Goal: Task Accomplishment & Management: Complete application form

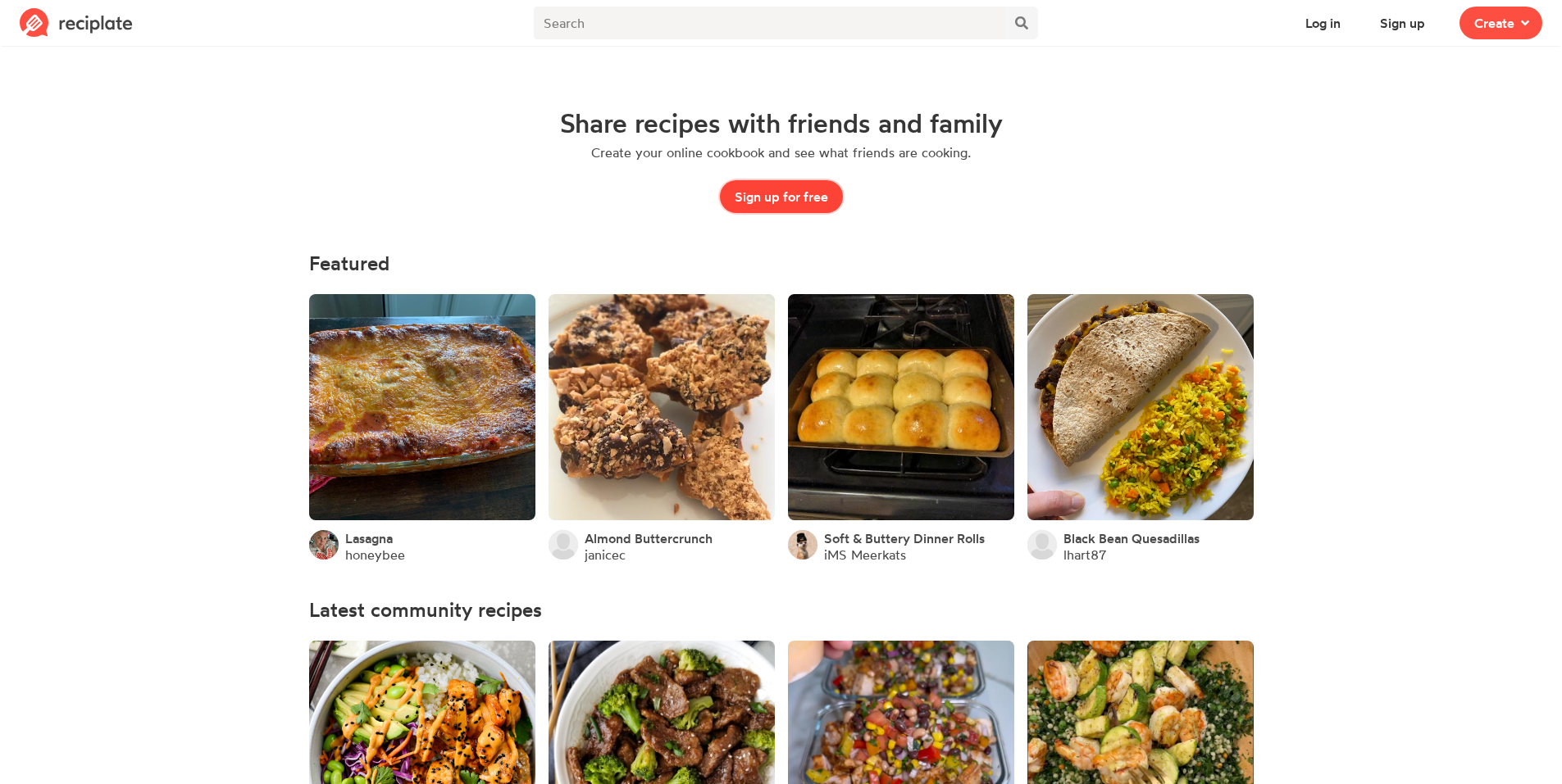
click at [804, 201] on button "Sign up for free" at bounding box center [781, 196] width 123 height 33
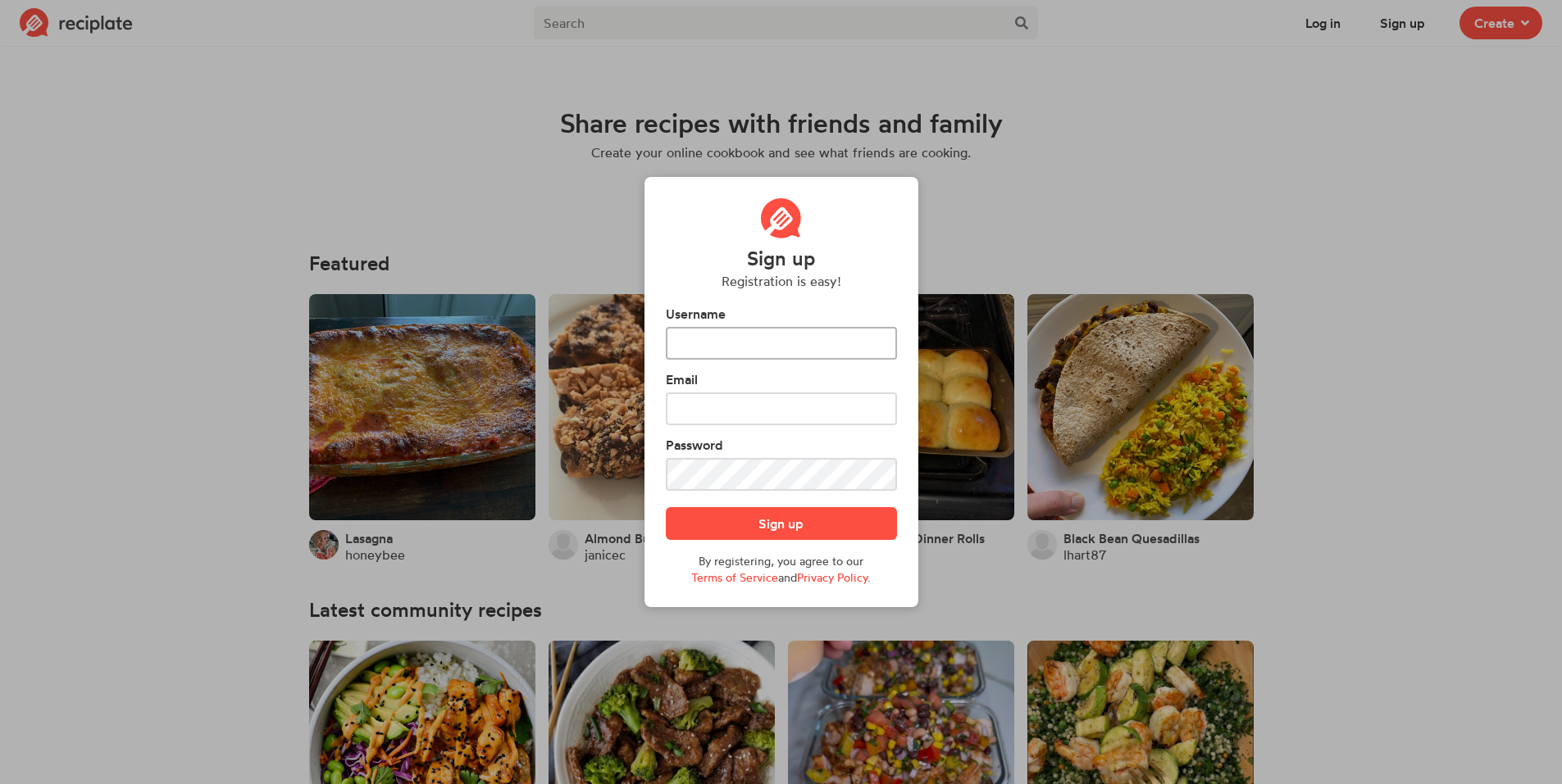
click at [778, 348] on input "text" at bounding box center [781, 343] width 232 height 33
type input "BabyBekRibs"
type input "[EMAIL_ADDRESS][DOMAIN_NAME]"
drag, startPoint x: 796, startPoint y: 350, endPoint x: 294, endPoint y: 349, distance: 502.0
click at [305, 349] on div "Sign up Registration is easy! Username BabyBekRibs Email [EMAIL_ADDRESS][DOMAIN…" at bounding box center [781, 392] width 1562 height 784
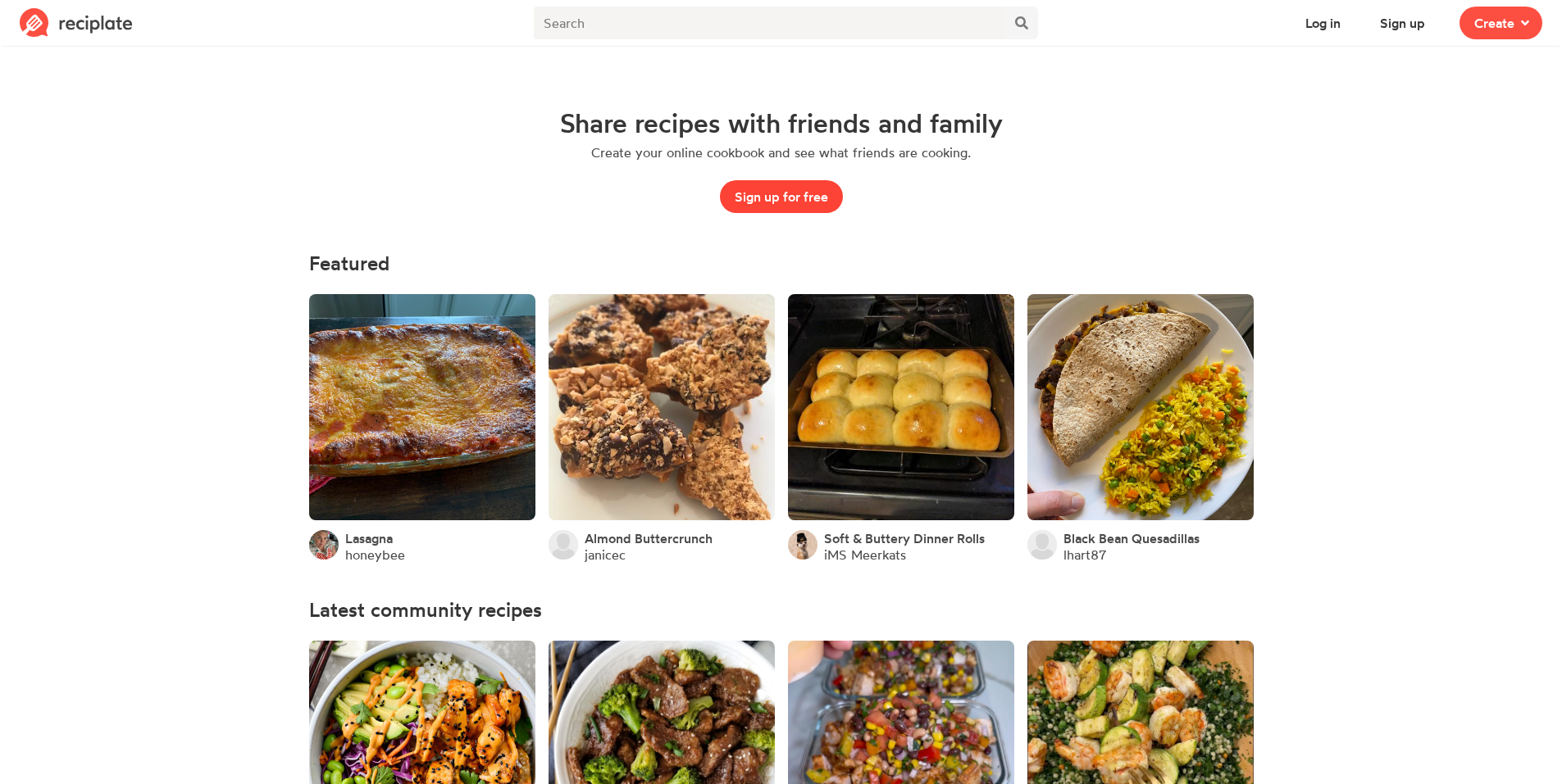
drag, startPoint x: 702, startPoint y: 195, endPoint x: 768, endPoint y: 200, distance: 66.2
click at [768, 200] on div "Share recipes with friends and family Create your online cookbook and see what …" at bounding box center [782, 160] width 866 height 105
click at [769, 200] on button "Sign up for free" at bounding box center [781, 196] width 123 height 33
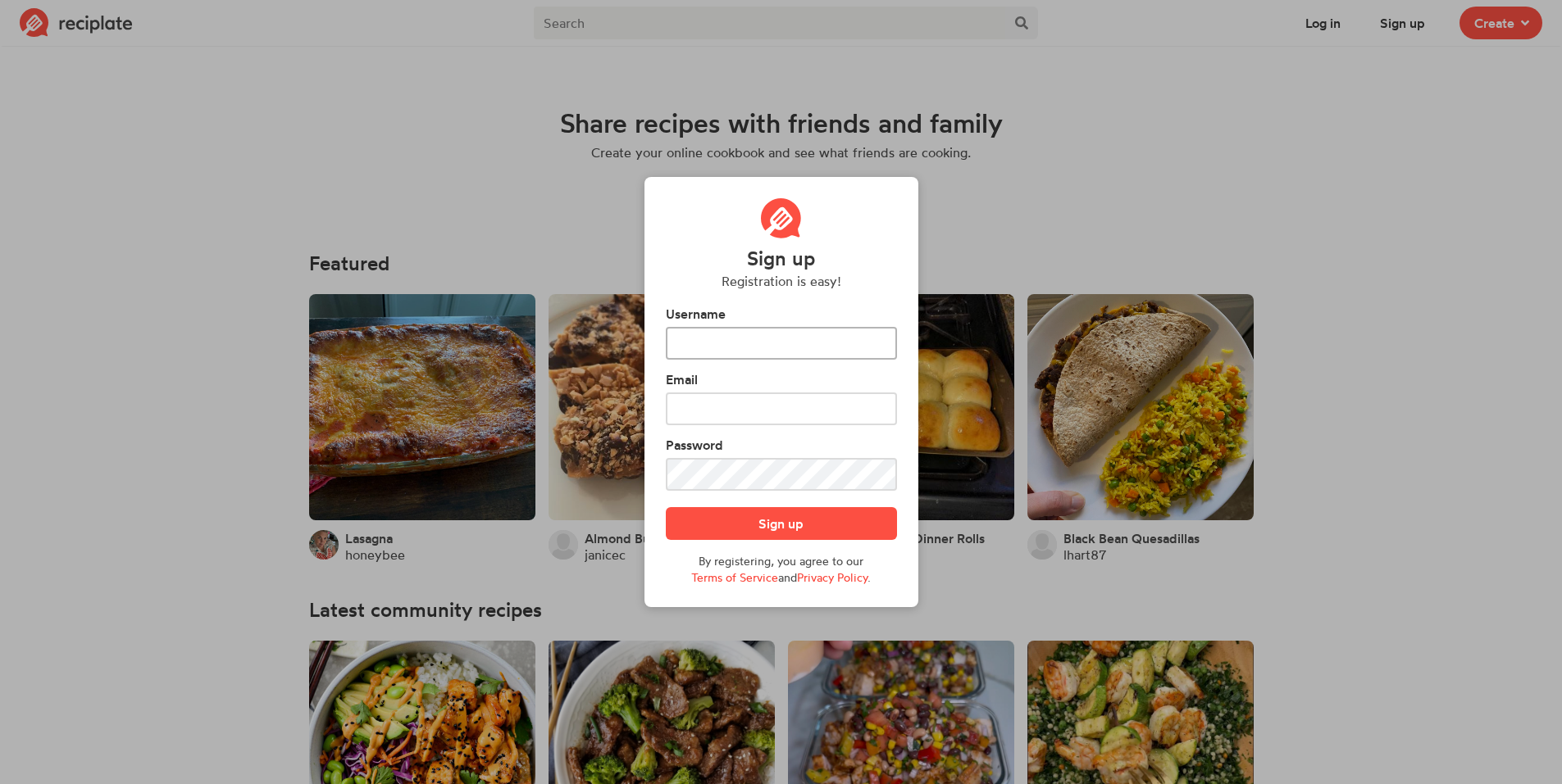
click at [751, 335] on input "text" at bounding box center [781, 343] width 232 height 33
type input "R"
click at [402, 134] on div "Sign up Registration is easy! Username Email Password Sign up By registering, y…" at bounding box center [781, 392] width 1562 height 784
